Goal: Information Seeking & Learning: Learn about a topic

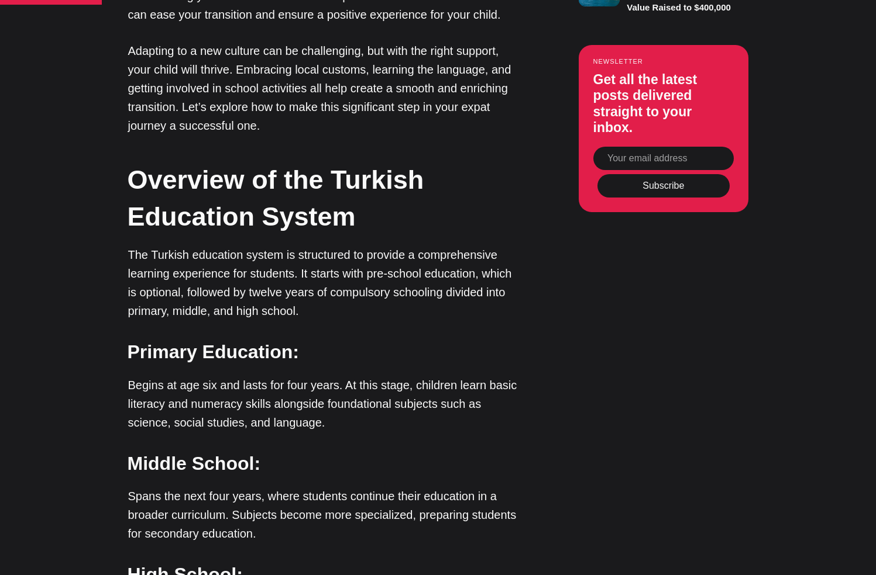
scroll to position [1108, 0]
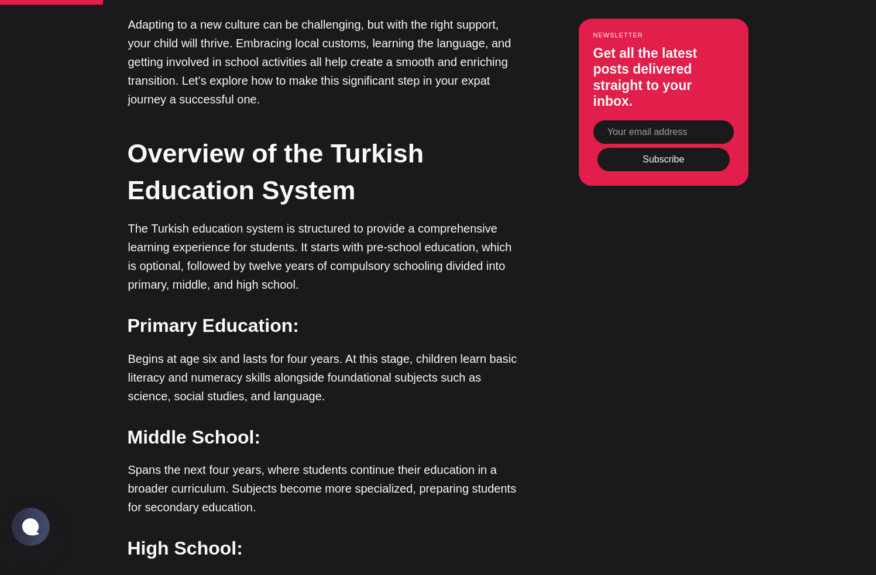
click at [191, 350] on p "Begins at age six and lasts for four years. At this stage, children learn basic…" at bounding box center [324, 378] width 392 height 56
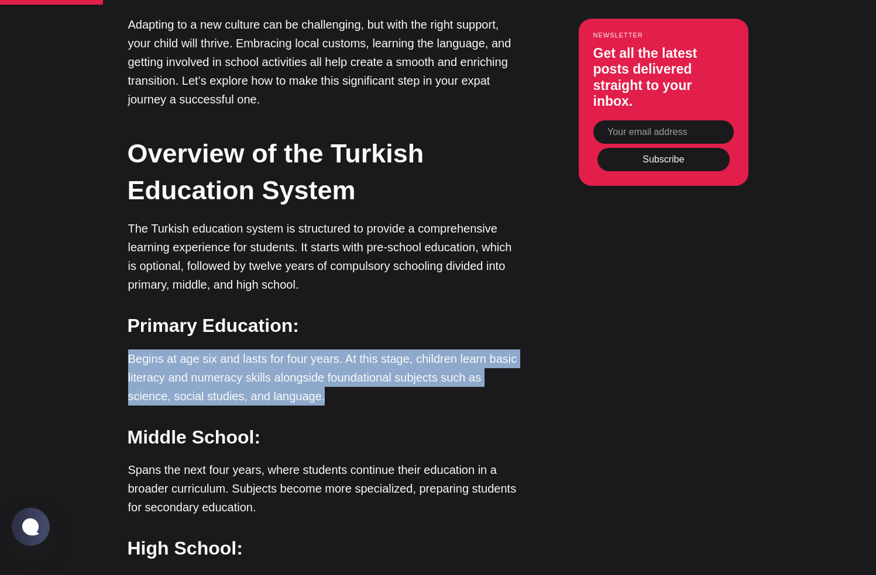
click at [191, 350] on p "Begins at age six and lasts for four years. At this stage, children learn basic…" at bounding box center [324, 378] width 392 height 56
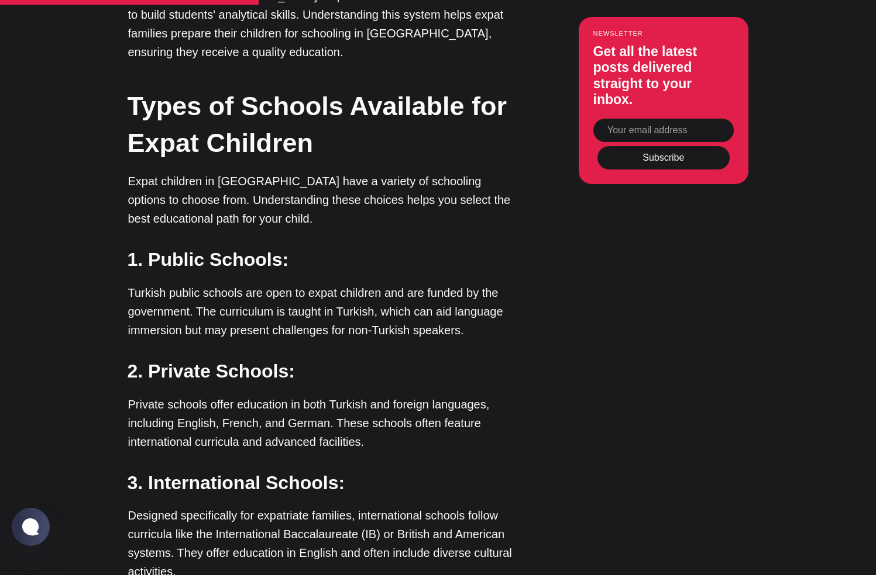
scroll to position [1860, 0]
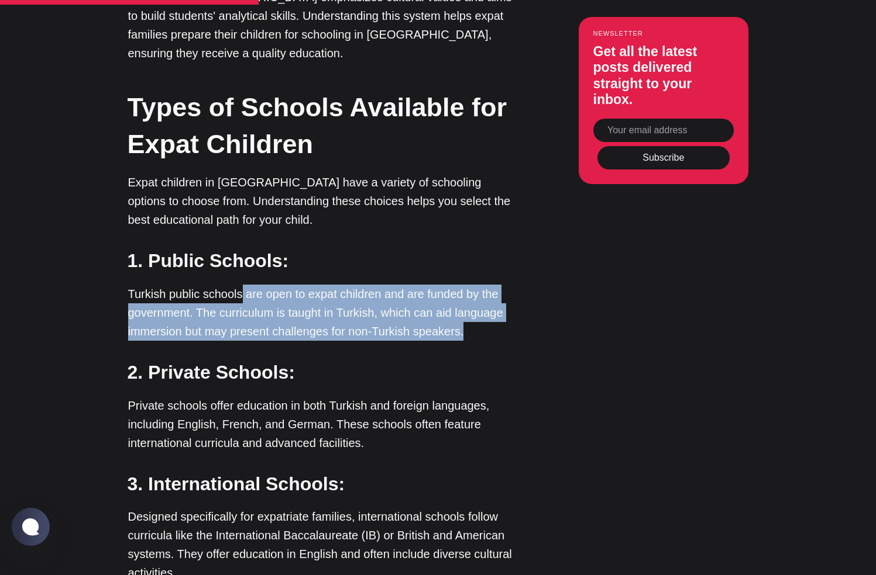
drag, startPoint x: 239, startPoint y: 254, endPoint x: 250, endPoint y: 303, distance: 50.2
click at [253, 298] on p "Turkish public schools are open to expat children and are funded by the governm…" at bounding box center [324, 313] width 392 height 56
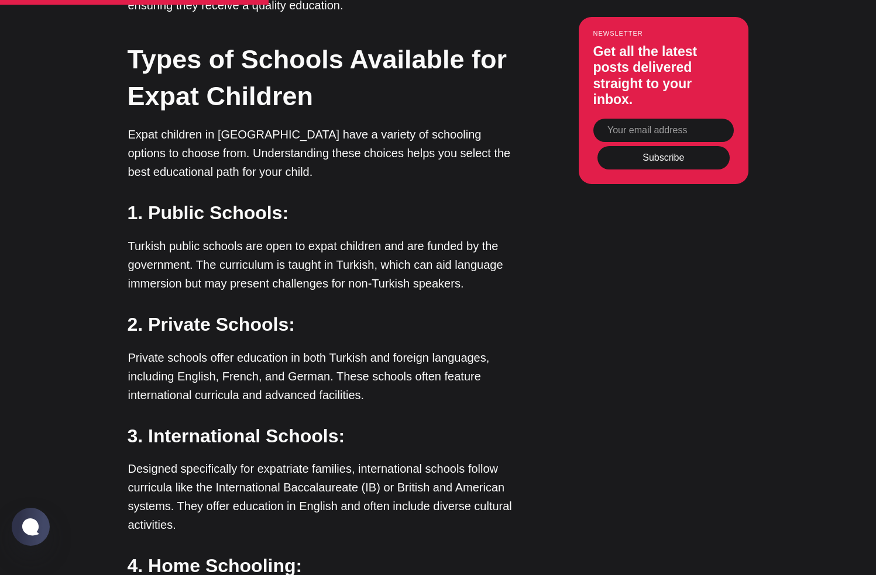
scroll to position [1910, 0]
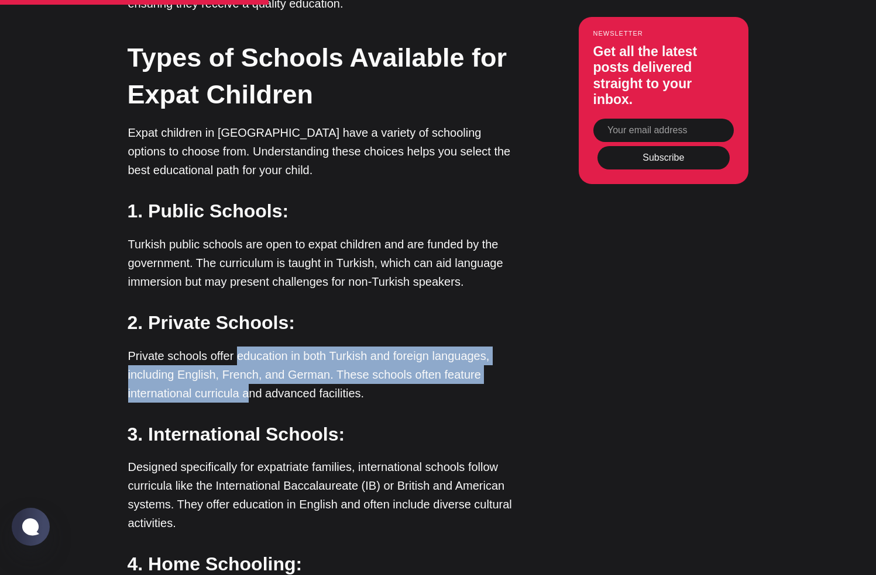
drag, startPoint x: 236, startPoint y: 318, endPoint x: 245, endPoint y: 357, distance: 40.3
click at [245, 357] on p "Private schools offer education in both Turkish and foreign languages, includin…" at bounding box center [324, 375] width 392 height 56
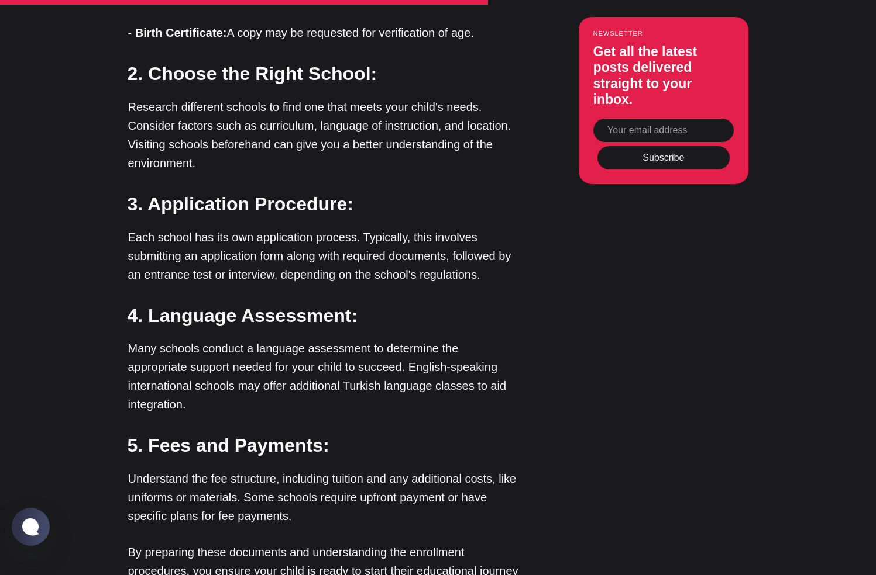
scroll to position [2975, 0]
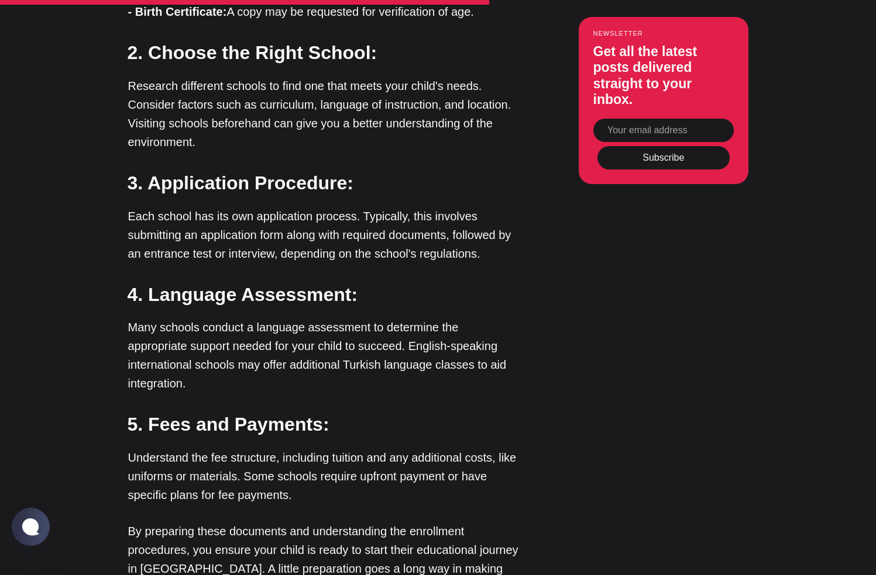
click at [221, 318] on p "Many schools conduct a language assessment to determine the appropriate support…" at bounding box center [324, 355] width 392 height 75
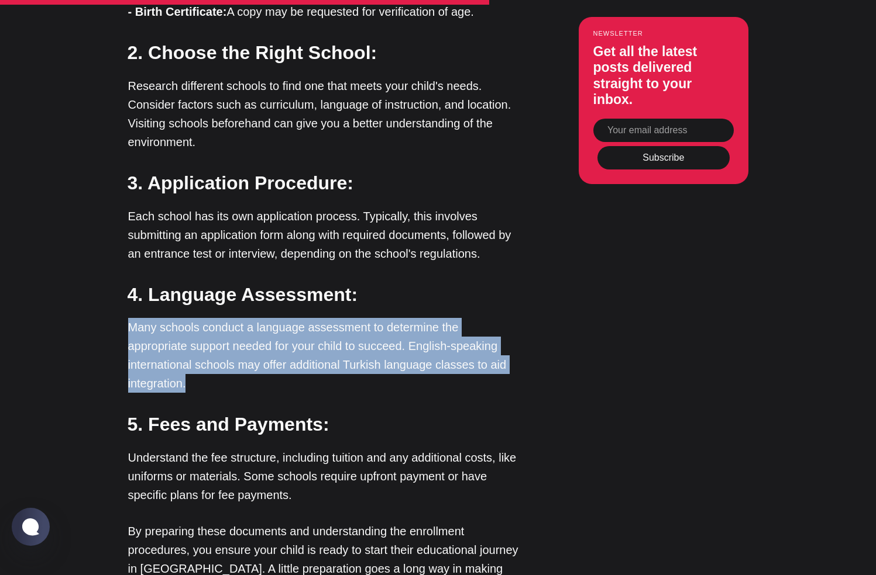
click at [221, 318] on p "Many schools conduct a language assessment to determine the appropriate support…" at bounding box center [324, 355] width 392 height 75
click at [220, 318] on p "Many schools conduct a language assessment to determine the appropriate support…" at bounding box center [324, 355] width 392 height 75
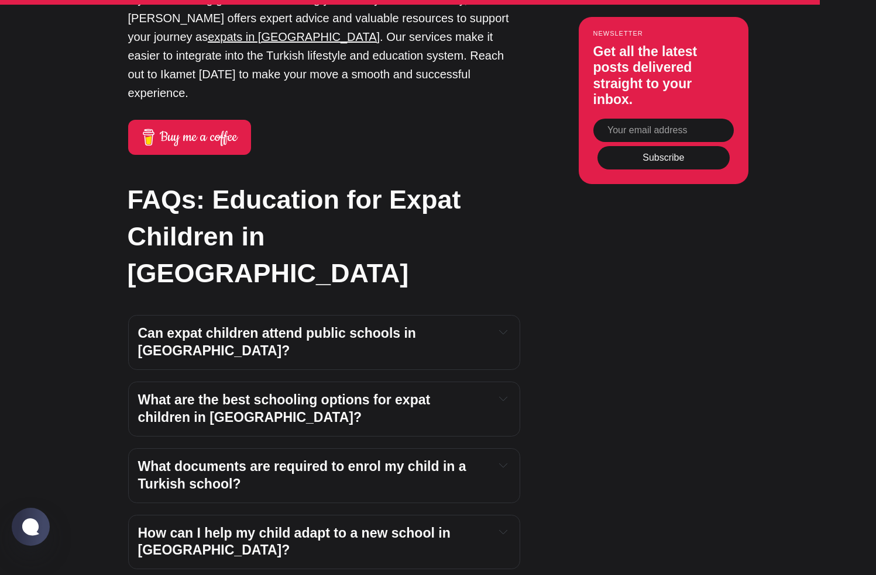
scroll to position [4589, 0]
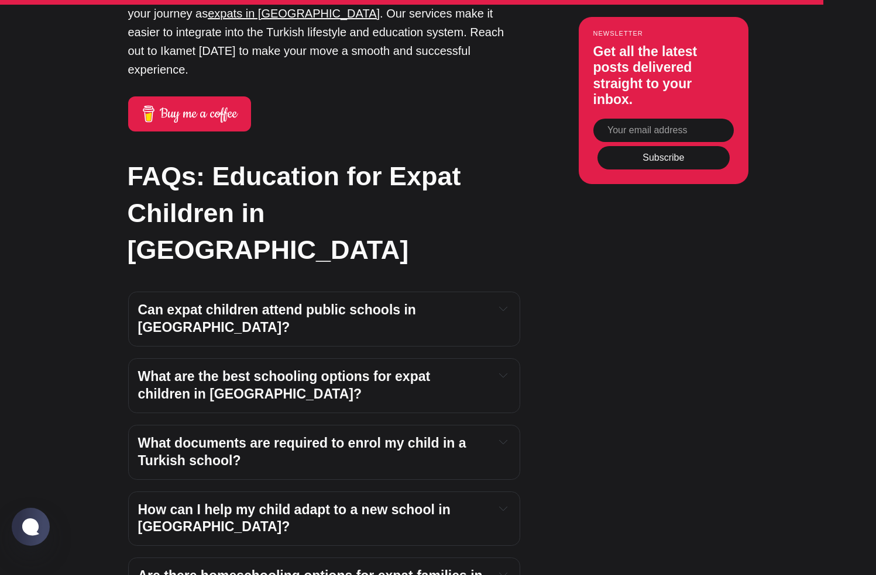
drag, startPoint x: 205, startPoint y: 238, endPoint x: 205, endPoint y: 244, distance: 6.4
click at [205, 368] on h4 "What are the best schooling options for expat children in [GEOGRAPHIC_DATA]?" at bounding box center [311, 385] width 347 height 35
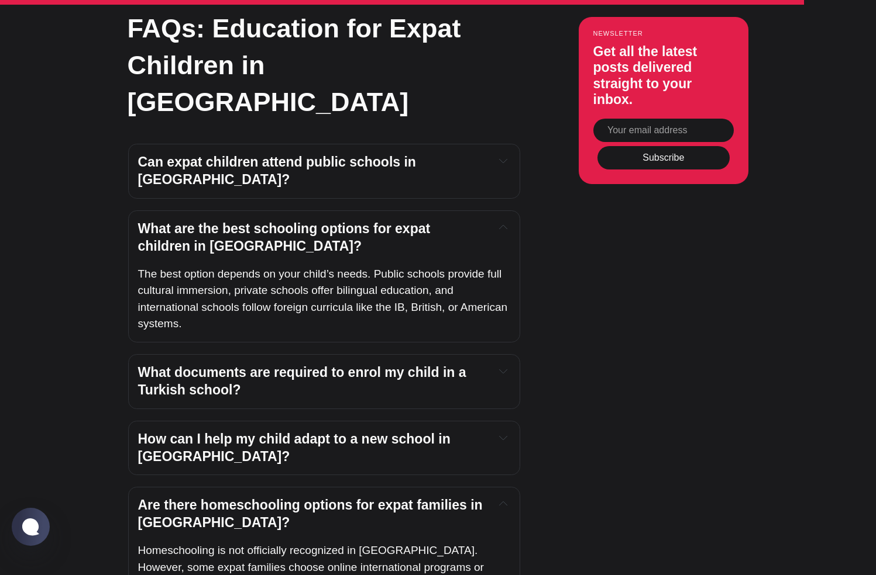
scroll to position [4748, 0]
